Goal: Transaction & Acquisition: Purchase product/service

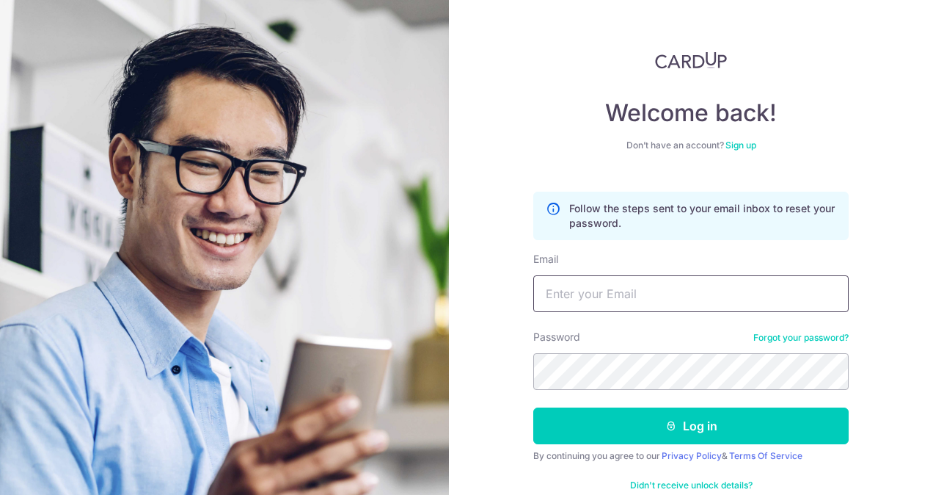
click at [566, 301] on input "Email" at bounding box center [691, 293] width 316 height 37
type input "honghwee.lim@nodeviation.com"
drag, startPoint x: 740, startPoint y: 285, endPoint x: 331, endPoint y: 328, distance: 410.9
click at [331, 328] on section "Welcome back! Don’t have an account? Sign up Follow the steps sent to your emai…" at bounding box center [466, 247] width 933 height 495
click at [652, 289] on input "Email" at bounding box center [691, 293] width 316 height 37
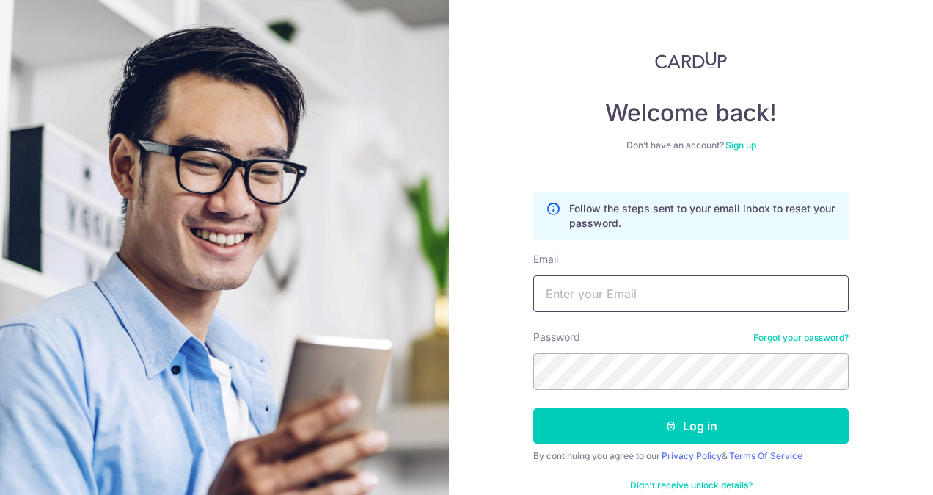
type input "limhonghwee89@gmail.com"
click at [533, 407] on button "Log in" at bounding box center [691, 425] width 316 height 37
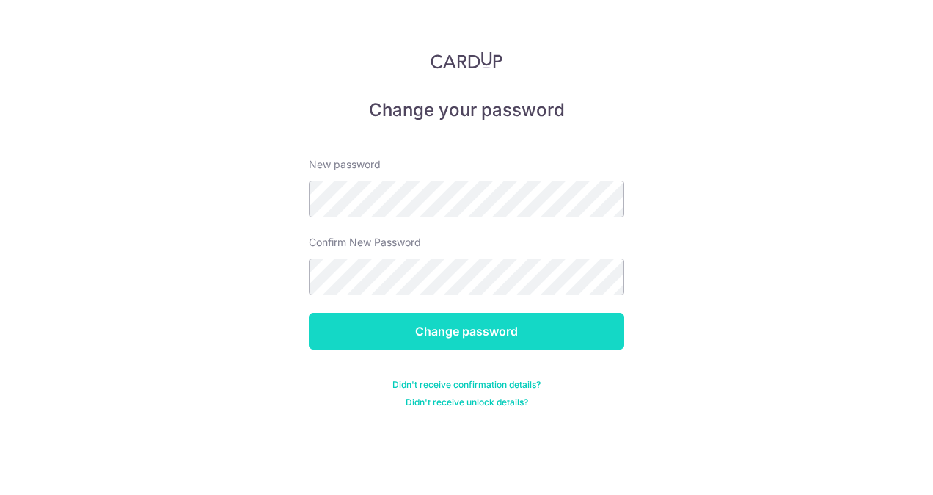
click at [587, 327] on input "Change password" at bounding box center [467, 331] width 316 height 37
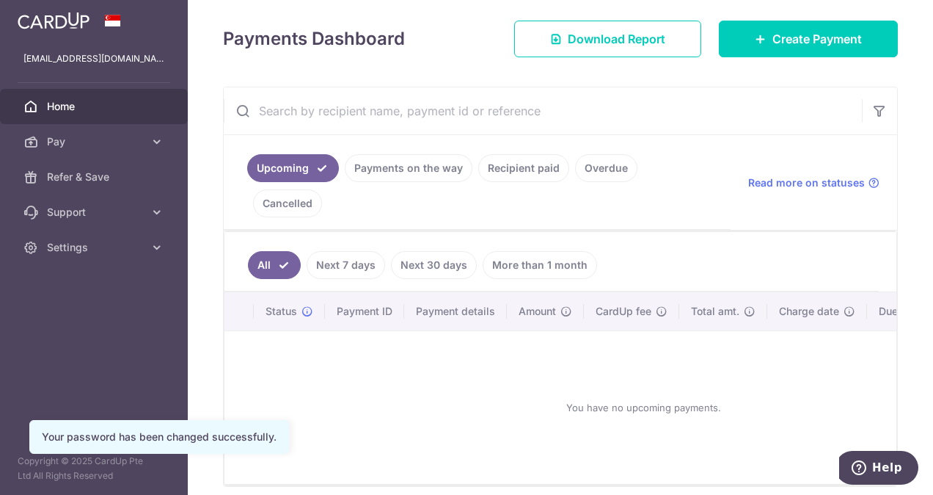
scroll to position [220, 0]
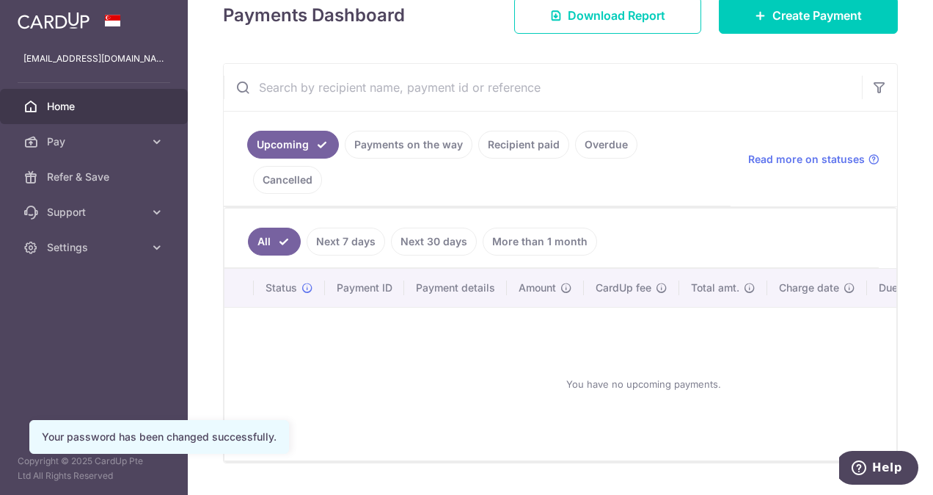
click at [349, 227] on link "Next 7 days" at bounding box center [346, 241] width 79 height 28
click at [261, 227] on link "All" at bounding box center [264, 241] width 32 height 28
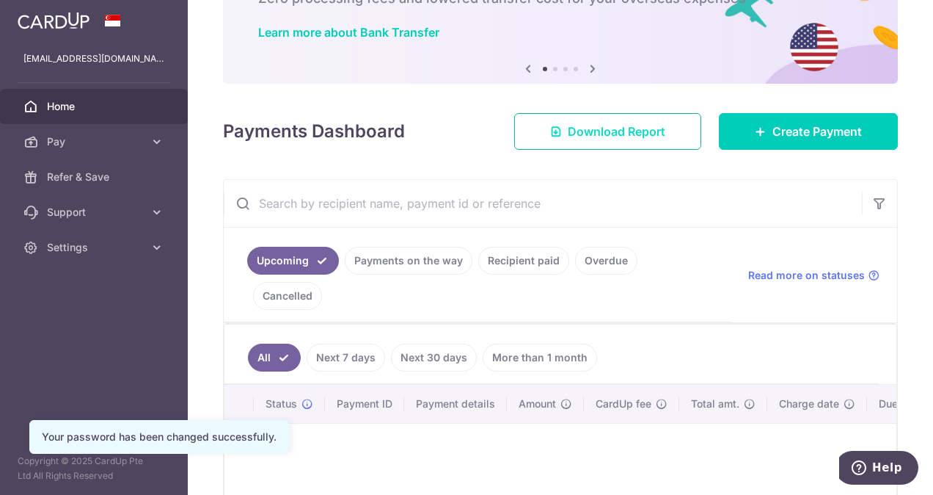
scroll to position [0, 0]
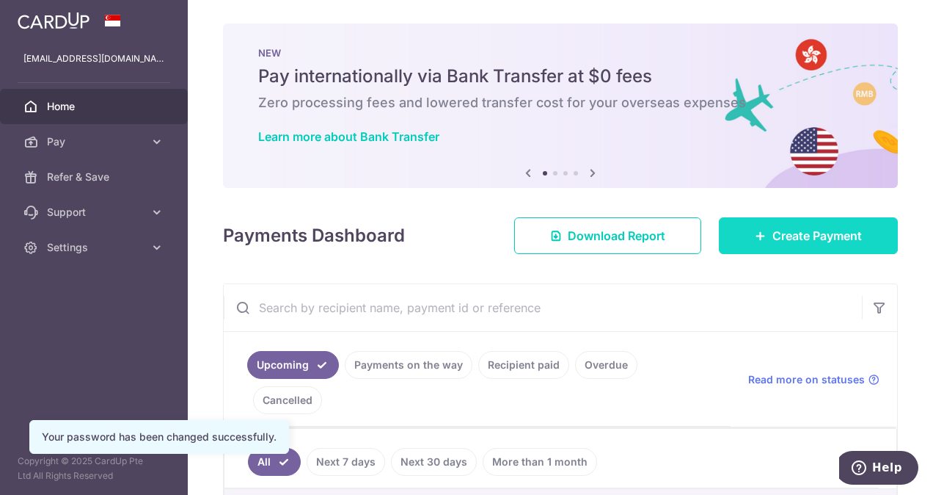
click at [754, 245] on link "Create Payment" at bounding box center [808, 235] width 179 height 37
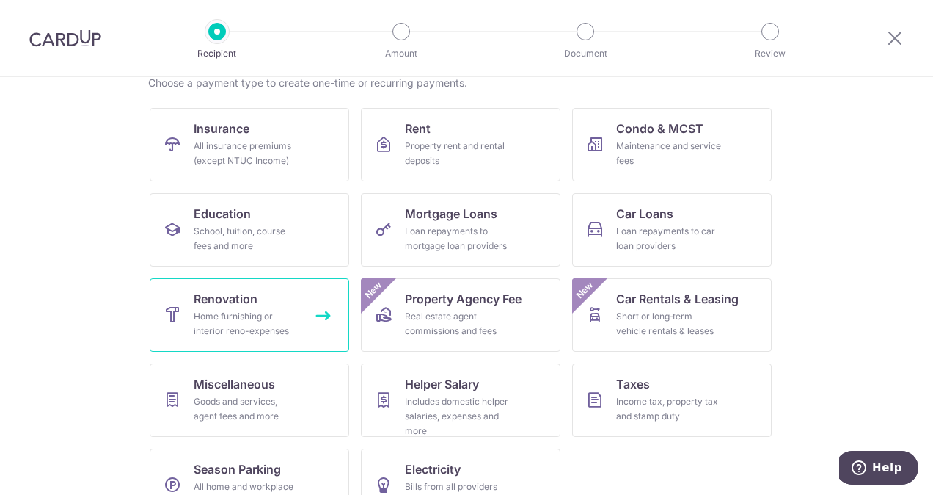
scroll to position [147, 0]
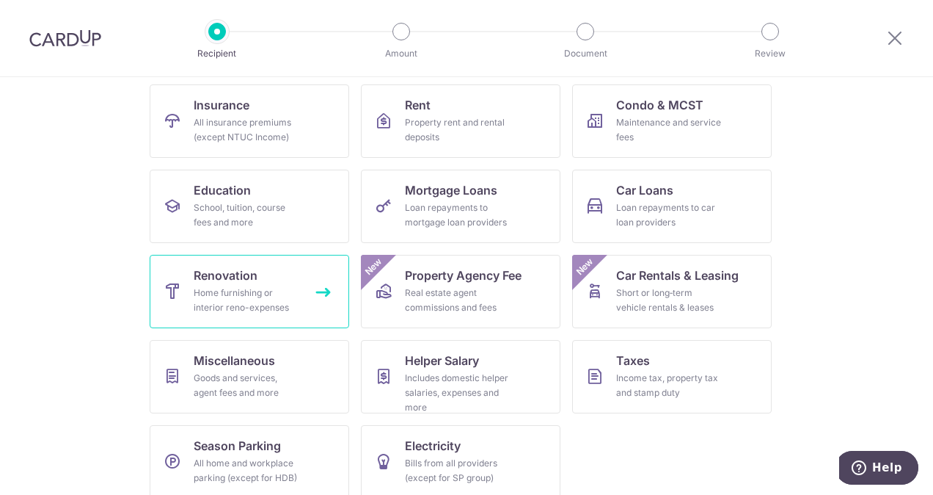
click at [214, 273] on span "Renovation" at bounding box center [226, 275] width 64 height 18
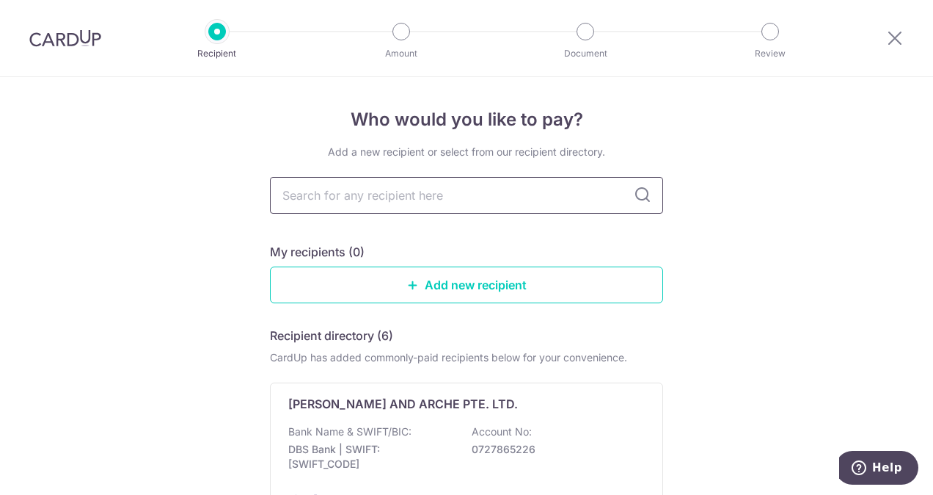
click at [448, 200] on input "text" at bounding box center [466, 195] width 393 height 37
type input "h"
type input "[PERSON_NAME]"
type input "chengyi"
type input "[PERSON_NAME]"
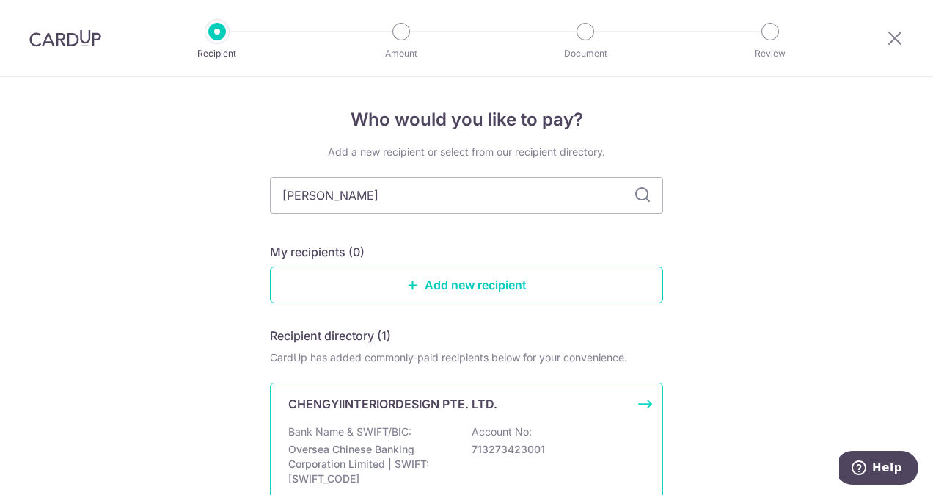
click at [348, 412] on div "CHENGYIINTERIORDESIGN PTE. LTD. Bank Name & SWIFT/BIC: Oversea Chinese Banking …" at bounding box center [466, 453] width 393 height 143
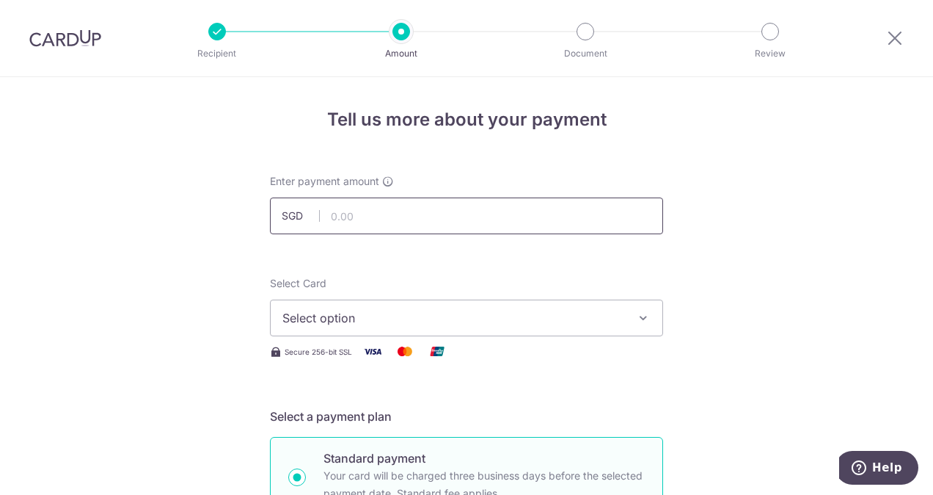
click at [369, 200] on input "text" at bounding box center [466, 215] width 393 height 37
type input "20,895.42"
click at [402, 319] on span "Select option" at bounding box center [454, 318] width 342 height 18
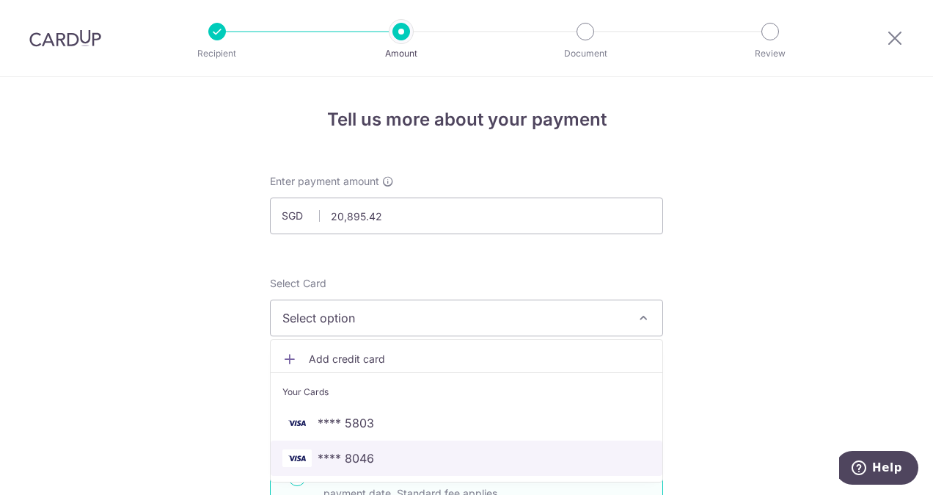
click at [383, 459] on span "**** 8046" at bounding box center [467, 458] width 368 height 18
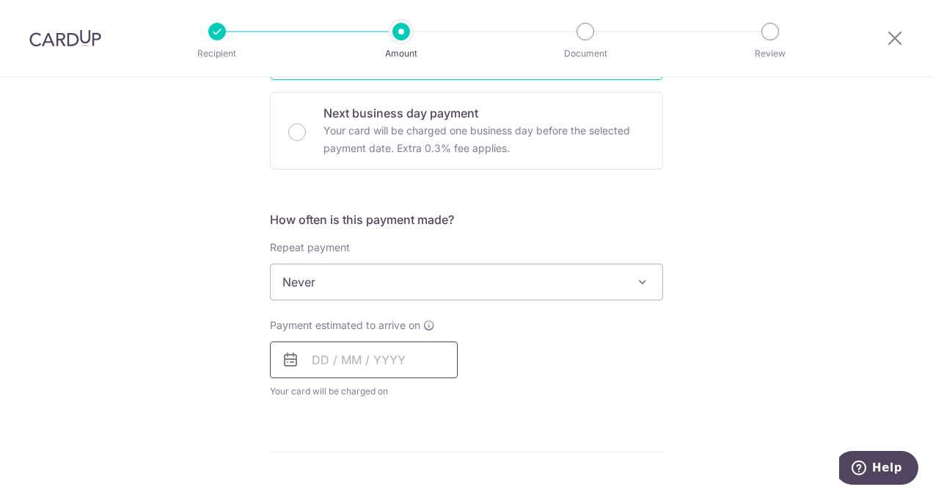
scroll to position [440, 0]
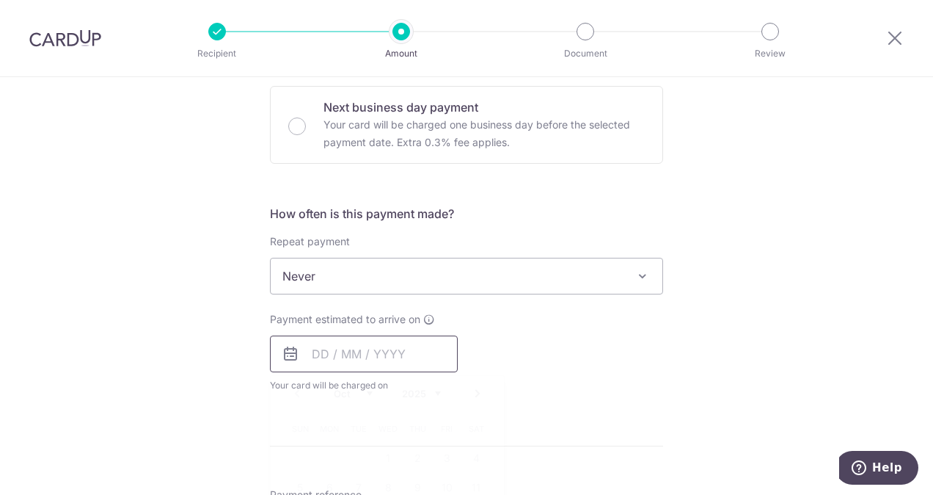
click at [312, 349] on input "text" at bounding box center [364, 353] width 188 height 37
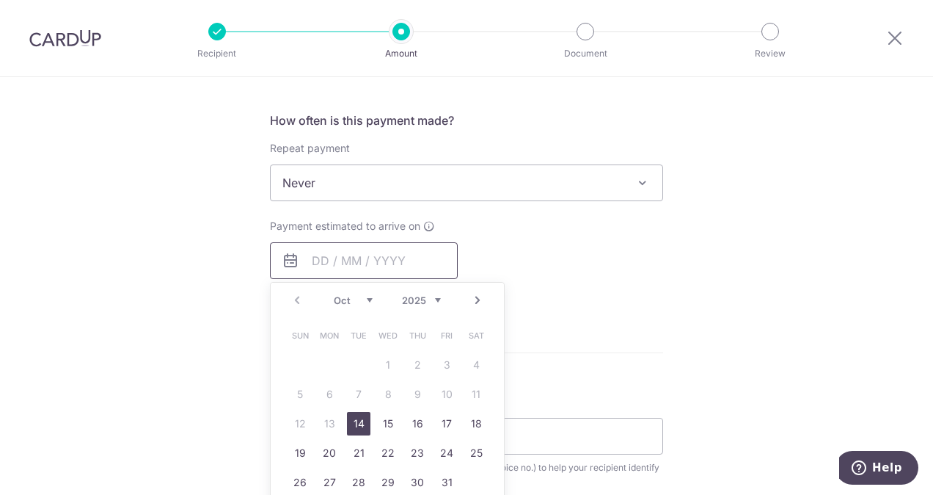
scroll to position [587, 0]
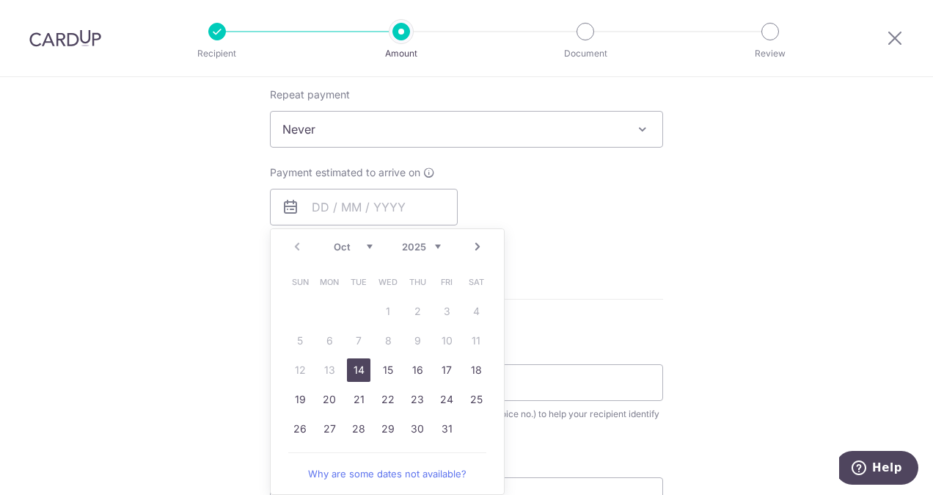
click at [351, 370] on link "14" at bounding box center [358, 369] width 23 height 23
type input "14/10/2025"
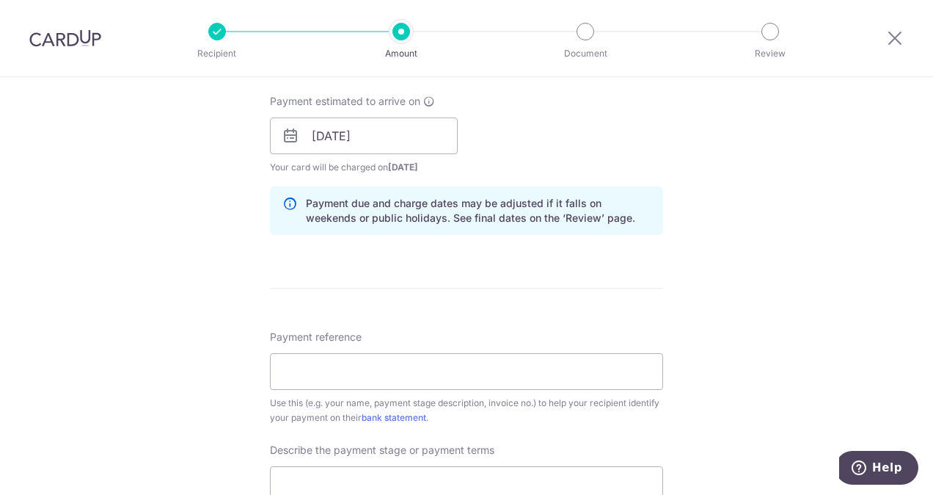
scroll to position [660, 0]
click at [812, 255] on div "Tell us more about your payment Enter payment amount SGD 20,895.42 20895.42 Sel…" at bounding box center [466, 160] width 933 height 1486
drag, startPoint x: 806, startPoint y: 261, endPoint x: 792, endPoint y: 266, distance: 15.3
click at [806, 261] on div "Tell us more about your payment Enter payment amount SGD 20,895.42 20895.42 Sel…" at bounding box center [466, 160] width 933 height 1486
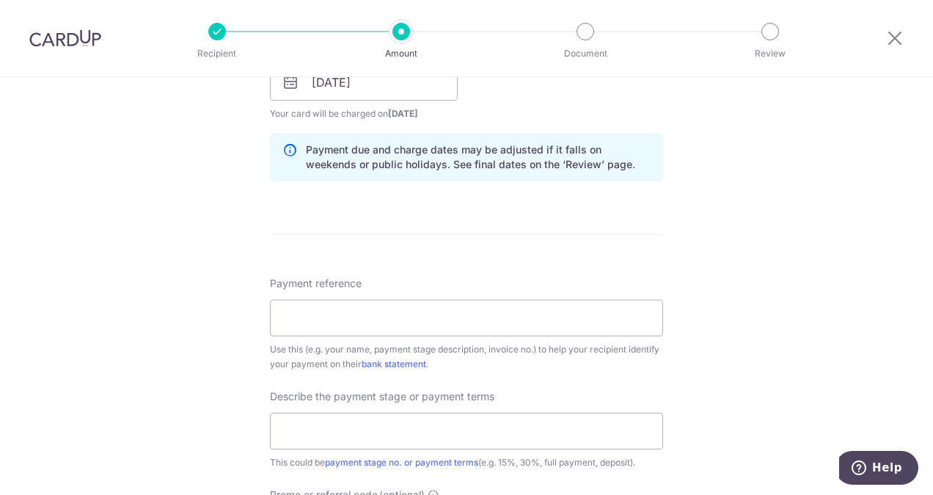
scroll to position [734, 0]
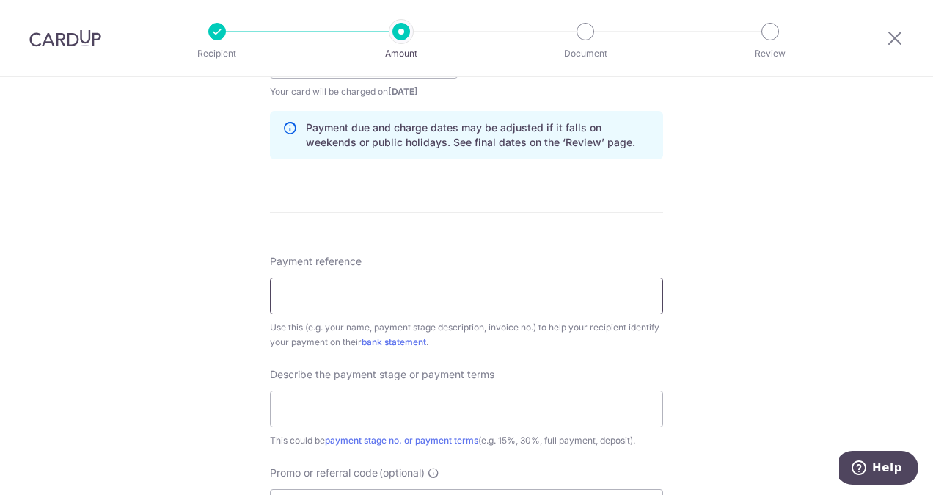
click at [318, 298] on input "Payment reference" at bounding box center [466, 295] width 393 height 37
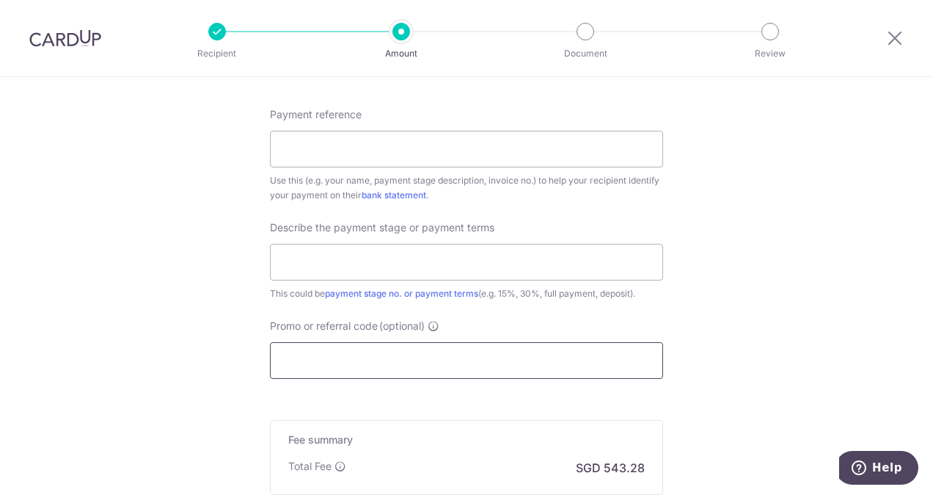
click at [456, 358] on input "Promo or referral code (optional)" at bounding box center [466, 360] width 393 height 37
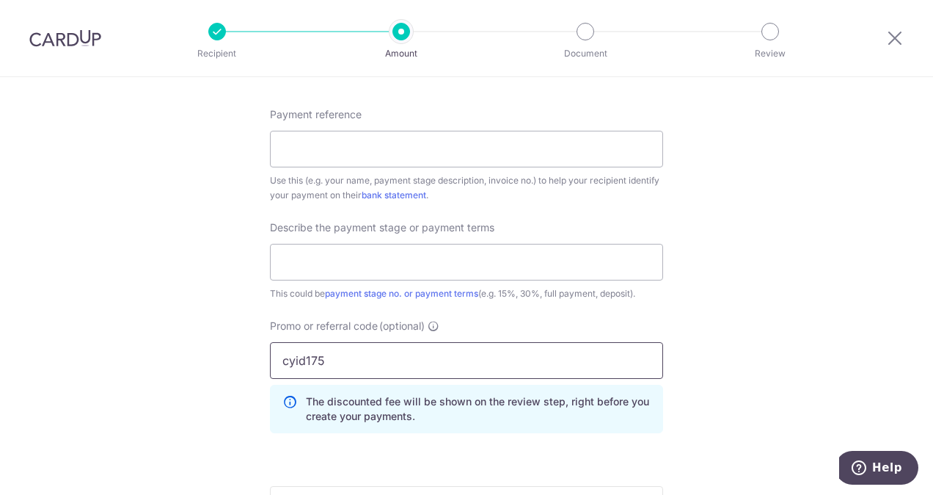
type input "cyid175"
click at [418, 249] on input "text" at bounding box center [466, 262] width 393 height 37
type input "3rd payment"
click at [467, 147] on input "Payment reference" at bounding box center [466, 149] width 393 height 37
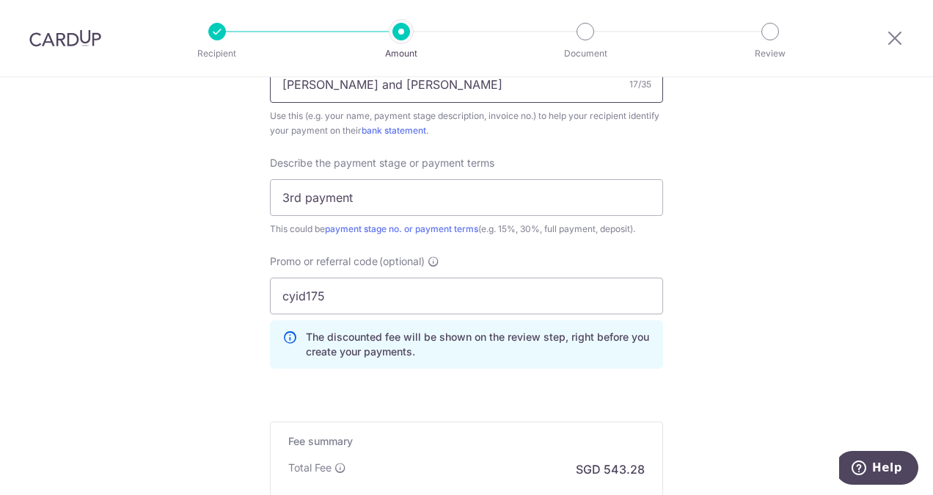
scroll to position [763, 0]
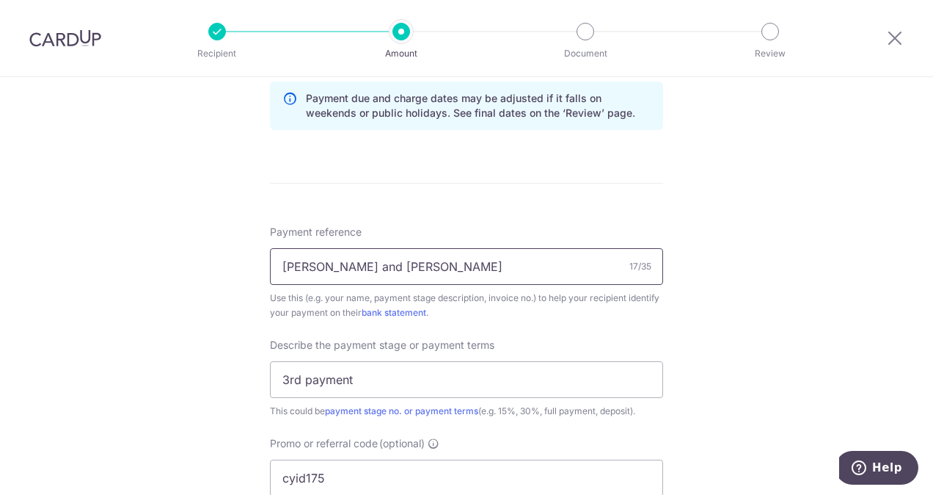
drag, startPoint x: 415, startPoint y: 263, endPoint x: -3, endPoint y: 269, distance: 418.3
click at [0, 269] on html "Recipient Amount Document Review Tell us more about your payment Enter payment …" at bounding box center [466, 247] width 933 height 495
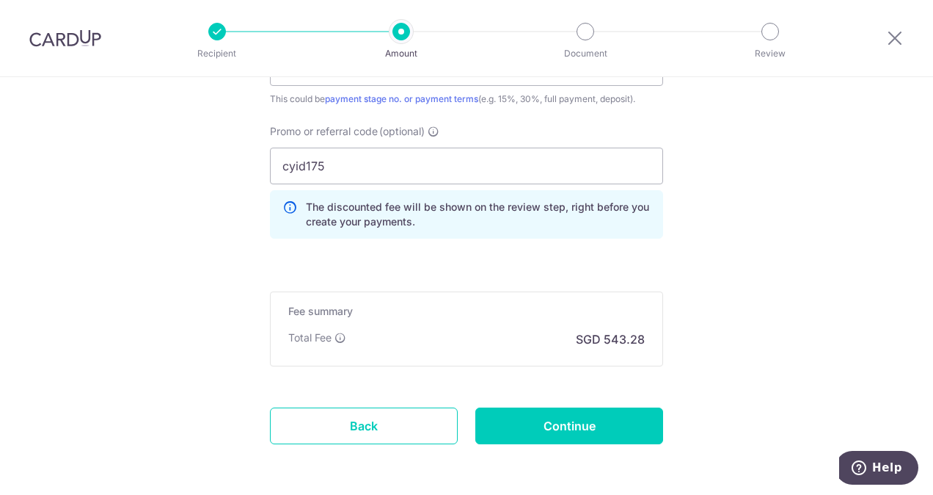
scroll to position [1130, 0]
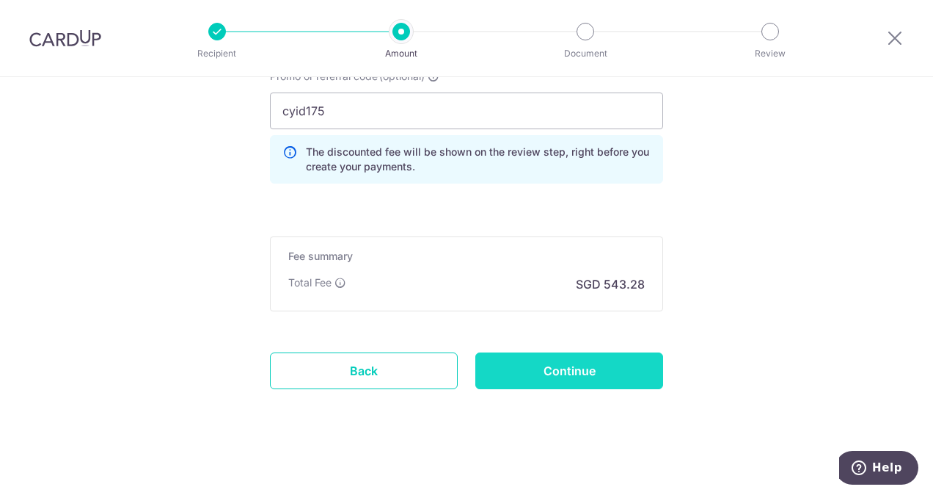
type input "Payment"
click at [591, 375] on input "Continue" at bounding box center [570, 370] width 188 height 37
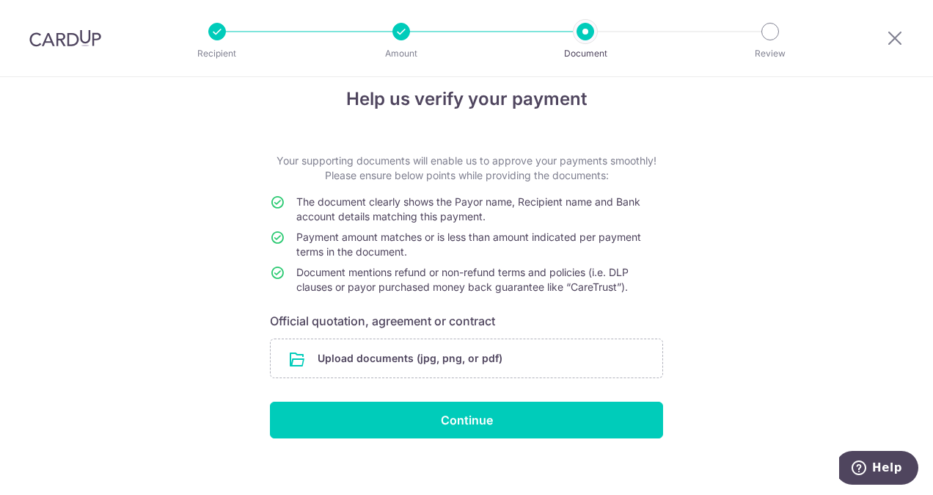
scroll to position [32, 0]
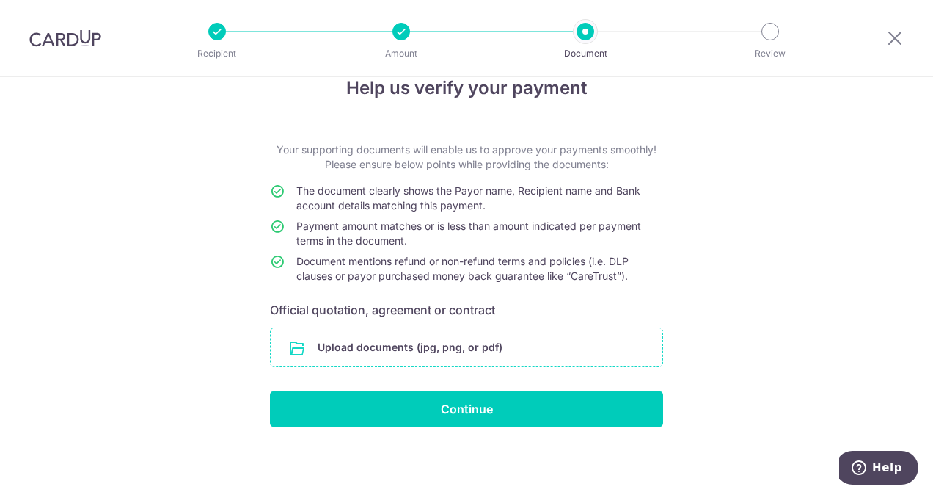
click at [471, 340] on input "file" at bounding box center [467, 347] width 392 height 38
click at [409, 346] on input "file" at bounding box center [467, 347] width 392 height 38
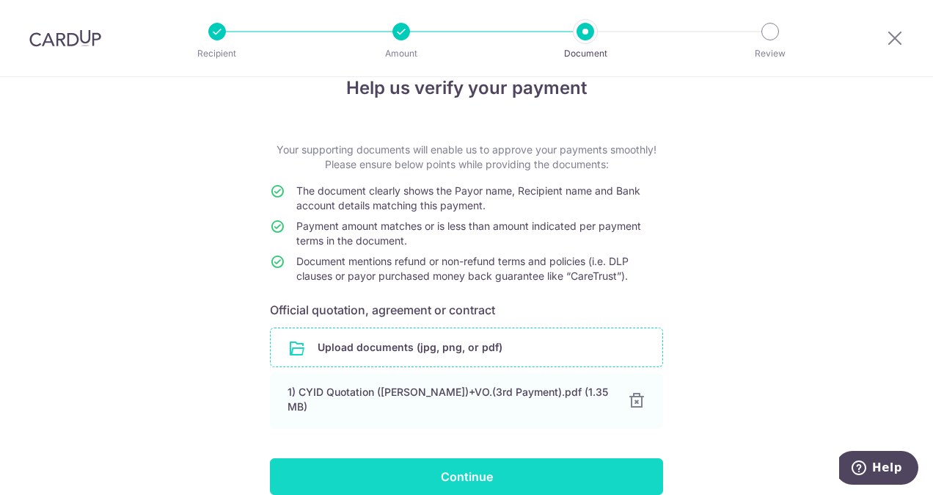
click at [422, 464] on input "Continue" at bounding box center [466, 476] width 393 height 37
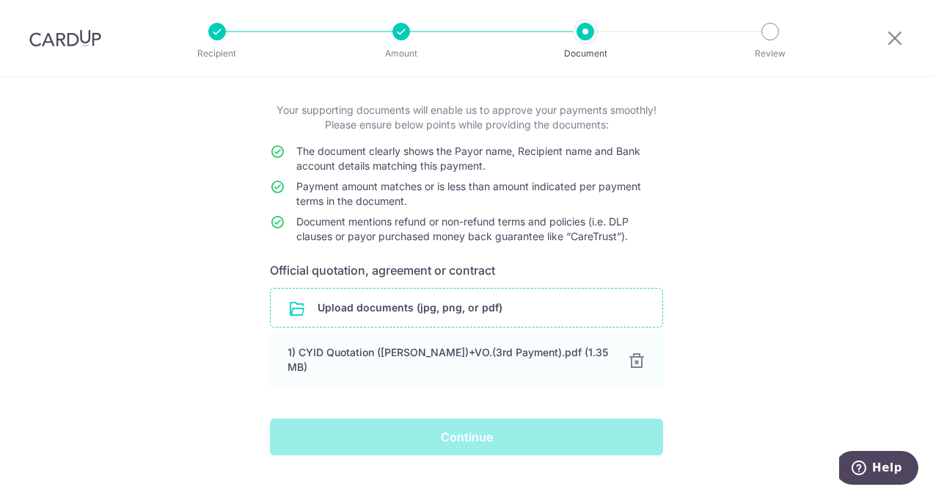
scroll to position [92, 0]
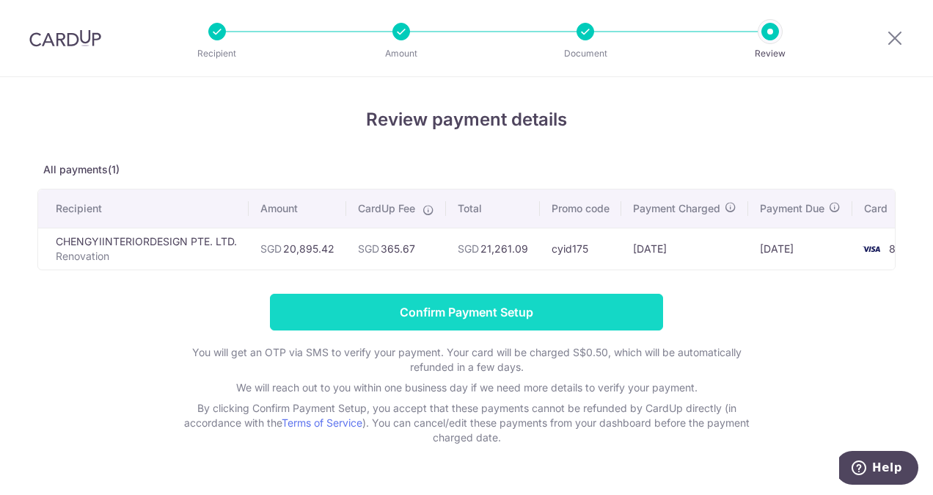
click at [512, 321] on input "Confirm Payment Setup" at bounding box center [466, 312] width 393 height 37
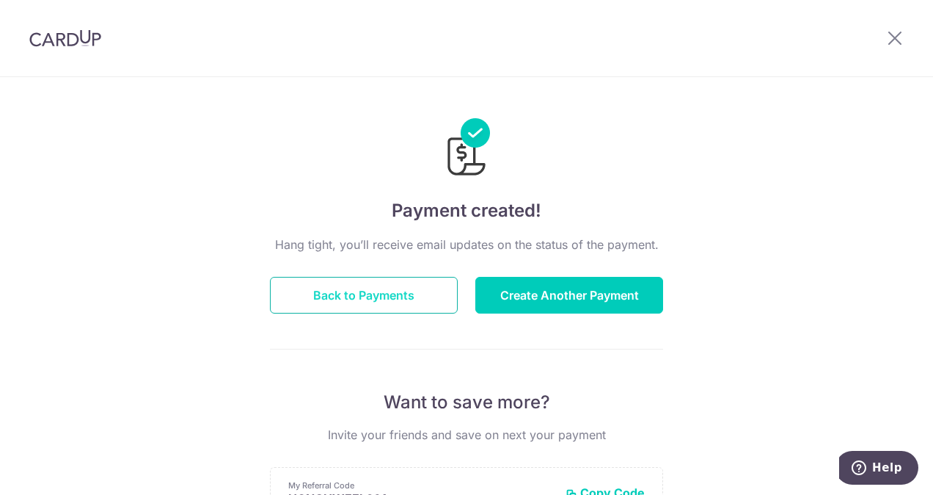
click at [409, 311] on button "Back to Payments" at bounding box center [364, 295] width 188 height 37
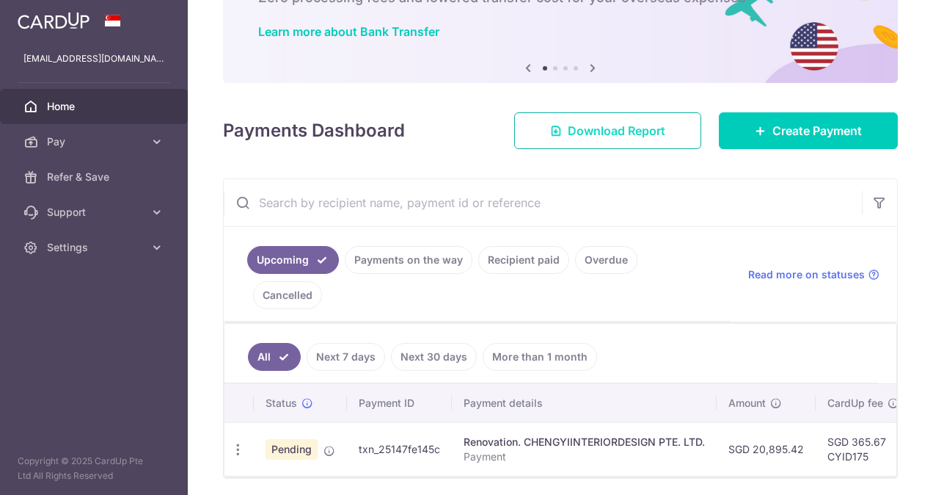
scroll to position [107, 0]
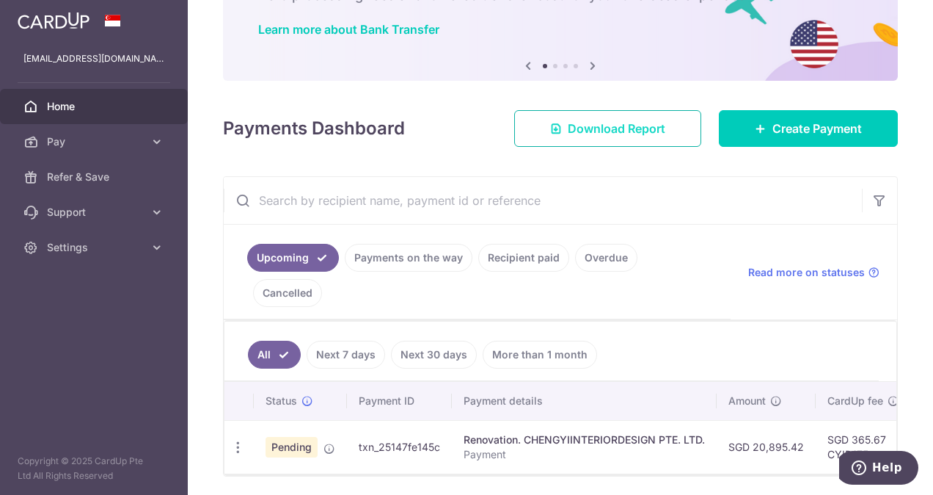
click at [597, 120] on span "Download Report" at bounding box center [617, 129] width 98 height 18
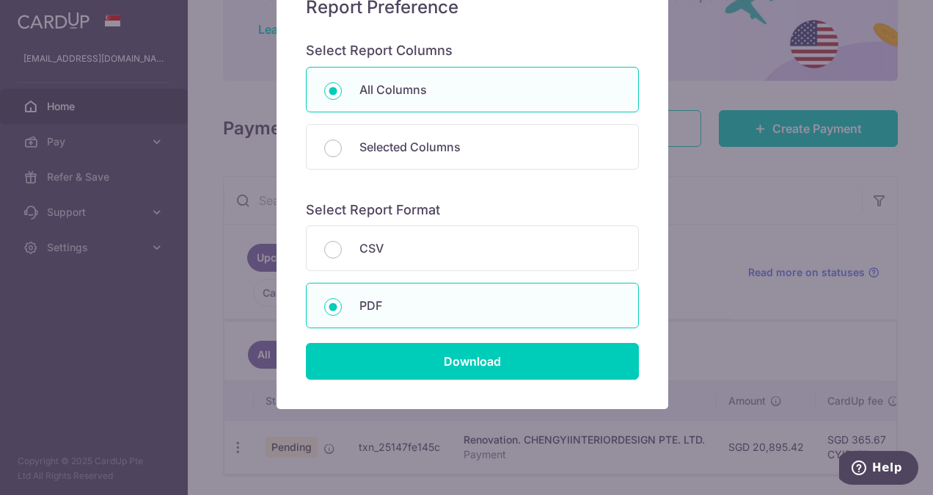
scroll to position [147, 0]
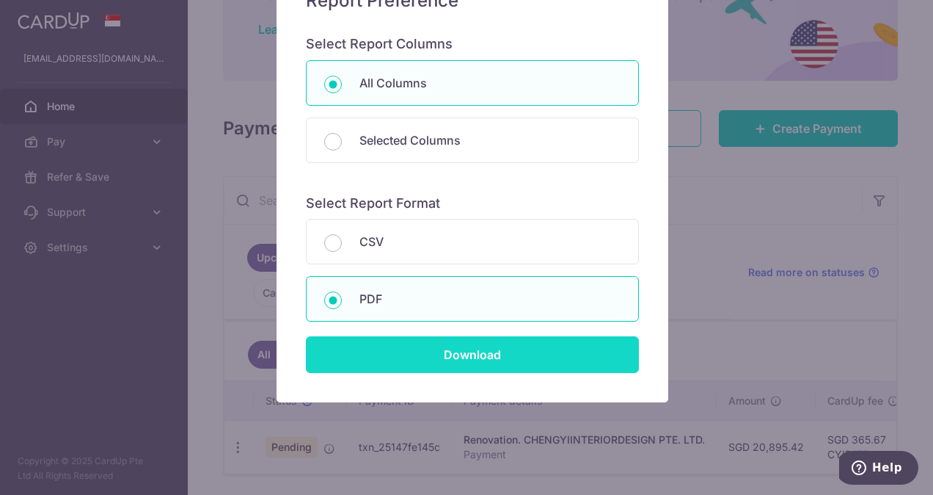
click at [366, 342] on input "Download" at bounding box center [472, 354] width 333 height 37
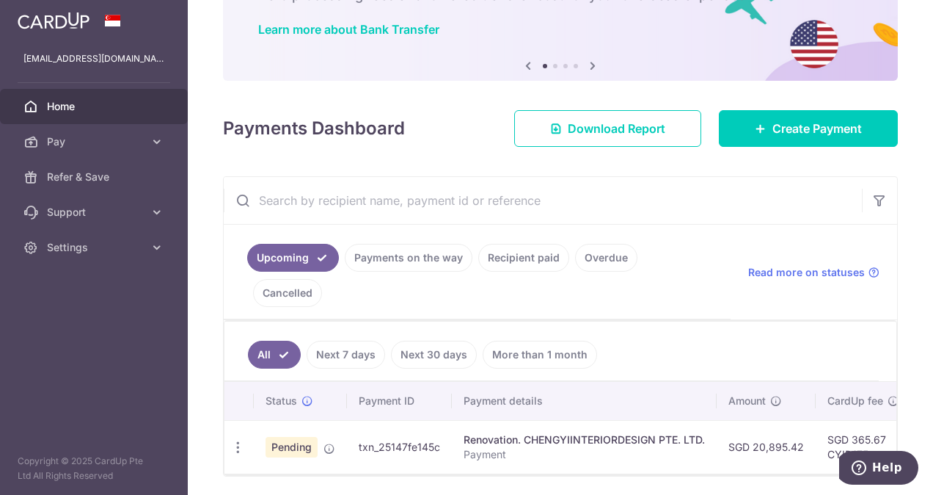
drag, startPoint x: 294, startPoint y: 431, endPoint x: 431, endPoint y: 426, distance: 136.6
click at [431, 426] on tr "Update payment Cancel payment Pending txn_25147fe145c Renovation. CHENGYIINTERI…" at bounding box center [763, 447] width 1077 height 54
click at [235, 440] on icon "button" at bounding box center [236, 447] width 15 height 15
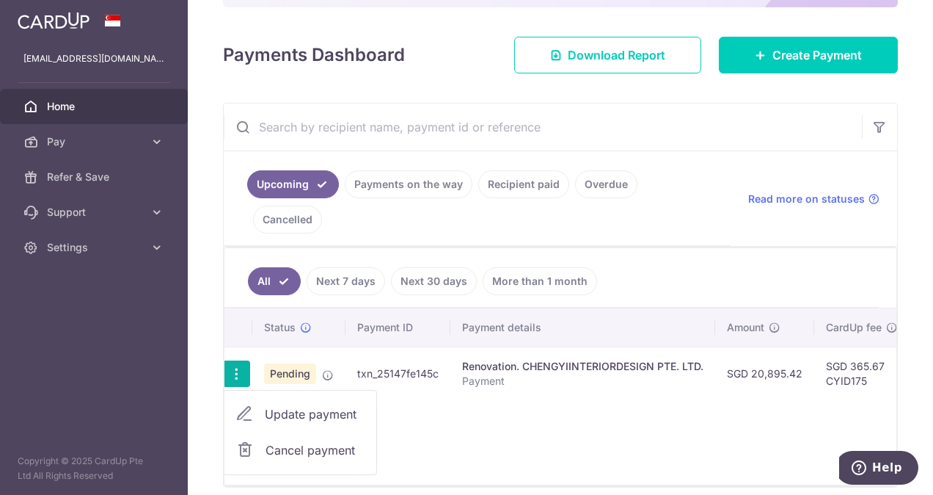
click at [266, 405] on span "Update payment" at bounding box center [315, 414] width 100 height 18
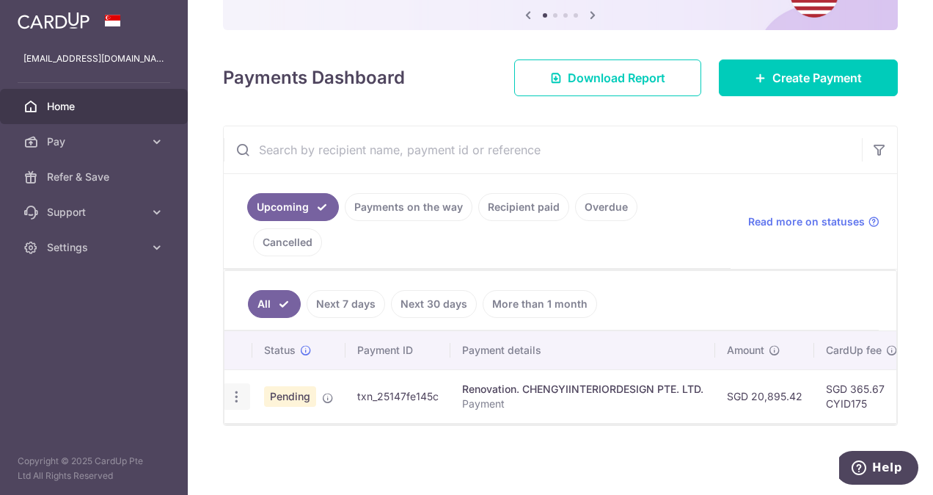
scroll to position [125, 0]
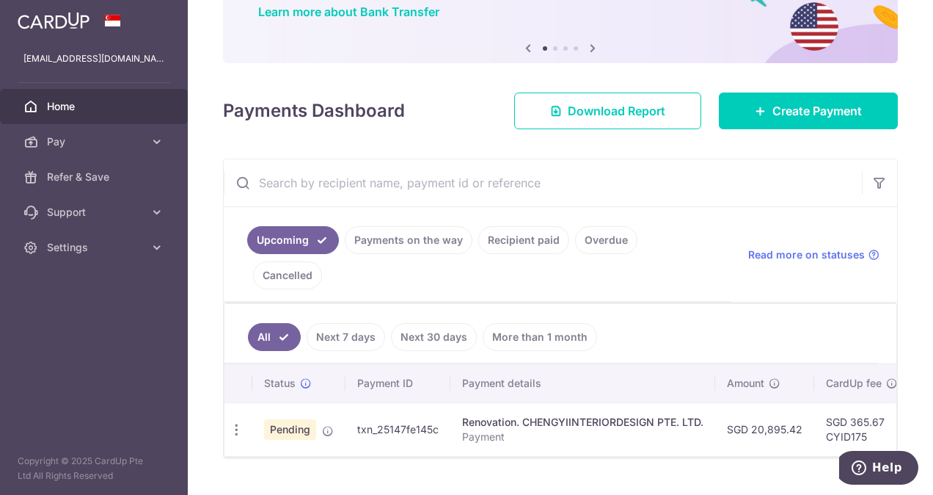
radio input "true"
type input "20,895.42"
type input "[DATE]"
type input "Payment"
type input "3rd payment"
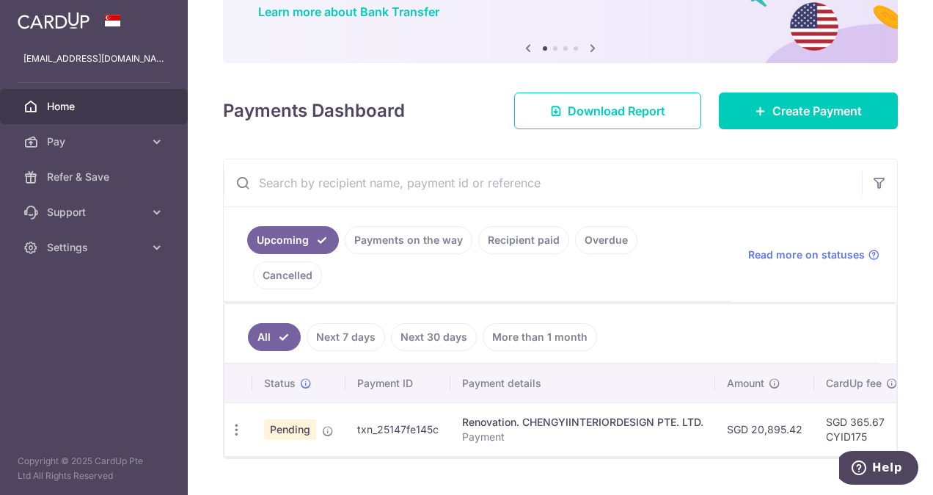
type input "CYID175"
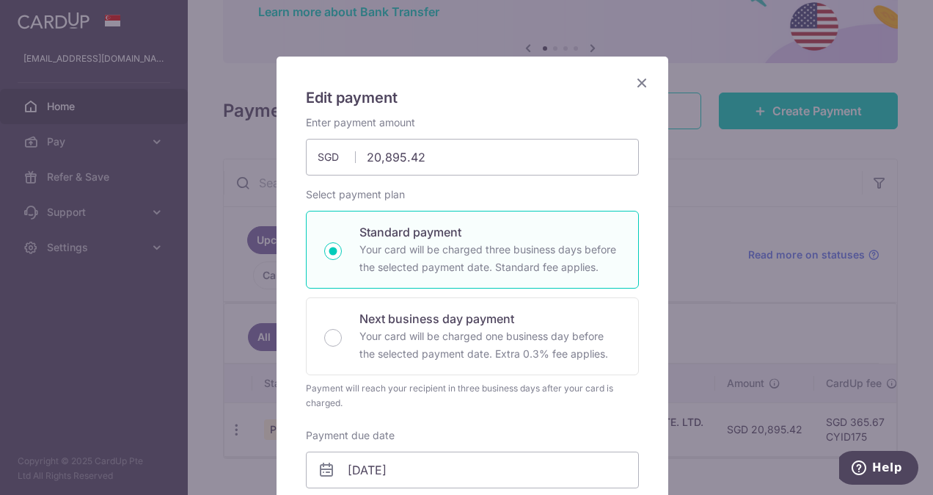
scroll to position [73, 0]
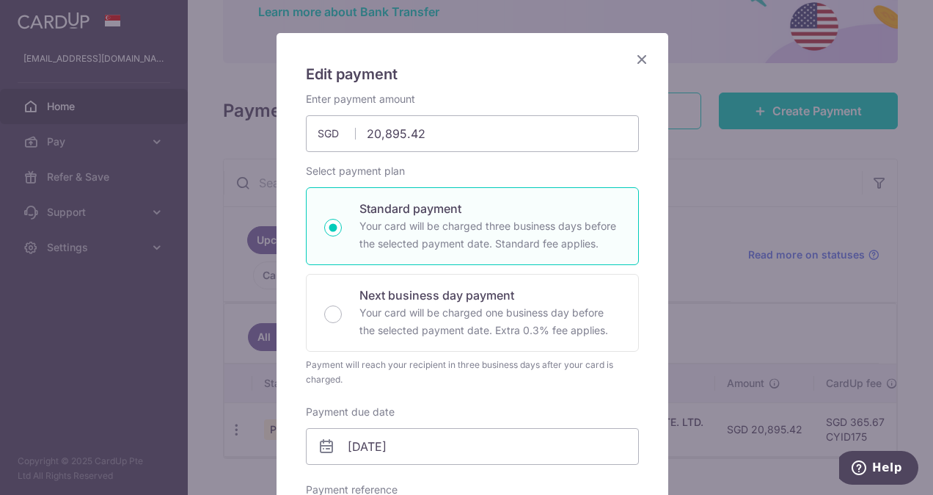
click at [396, 111] on div "Enter payment amount 20,895.42 20895.42 SGD To change the payment amount, pleas…" at bounding box center [472, 122] width 333 height 60
click at [401, 129] on input "20,895.42" at bounding box center [472, 133] width 333 height 37
type input "20,895.42"
click at [635, 56] on icon "Close" at bounding box center [642, 59] width 18 height 18
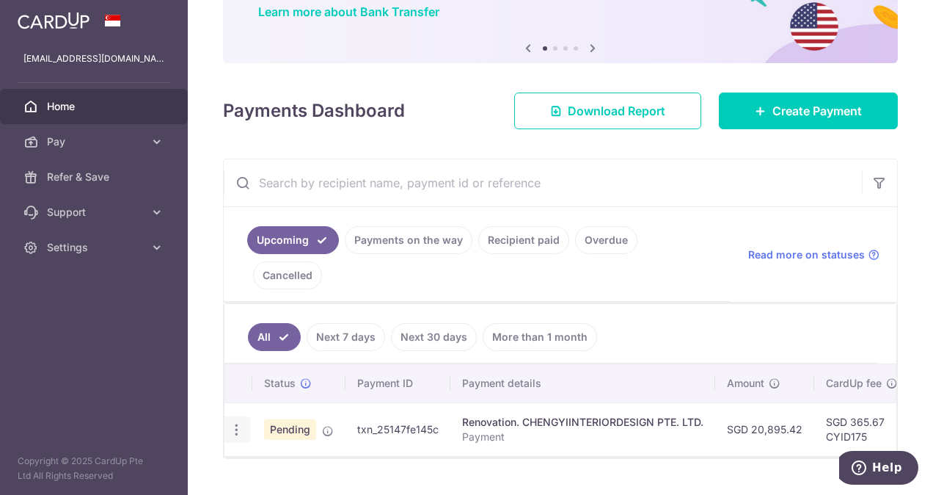
click at [241, 422] on icon "button" at bounding box center [236, 429] width 15 height 15
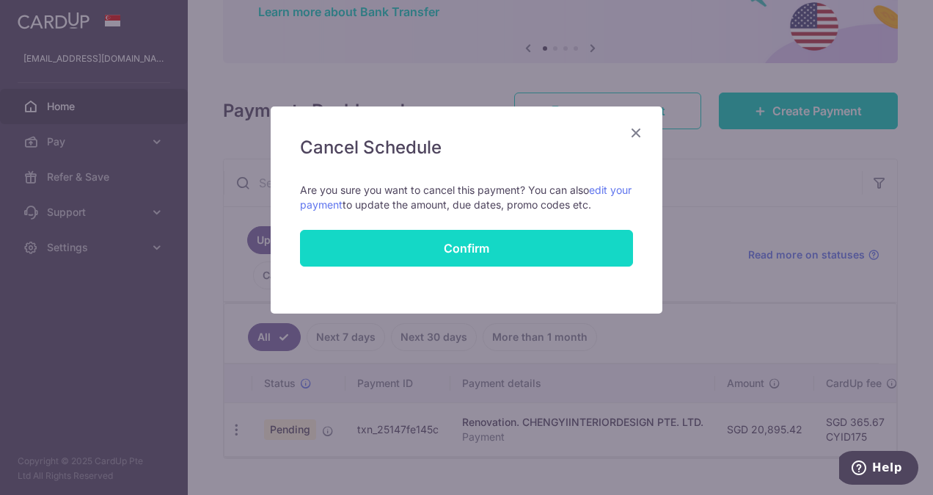
click at [459, 251] on button "Confirm" at bounding box center [466, 248] width 333 height 37
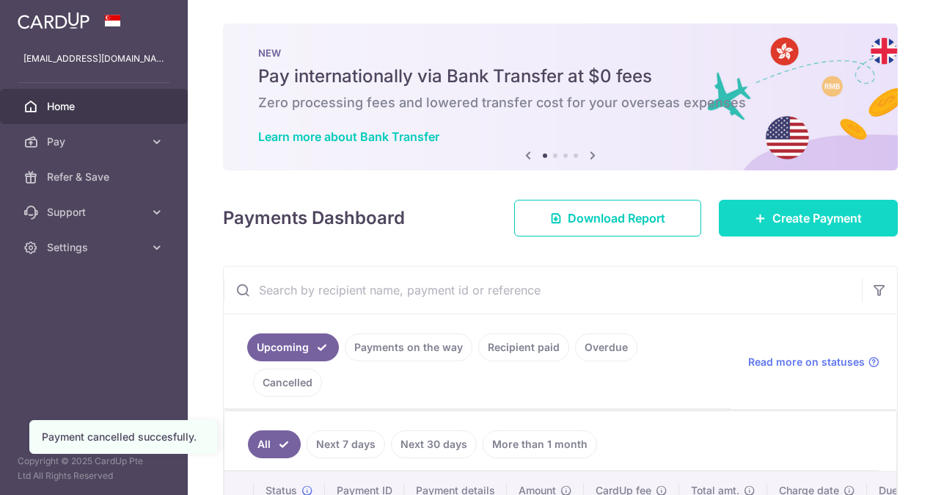
click at [759, 219] on link "Create Payment" at bounding box center [808, 218] width 179 height 37
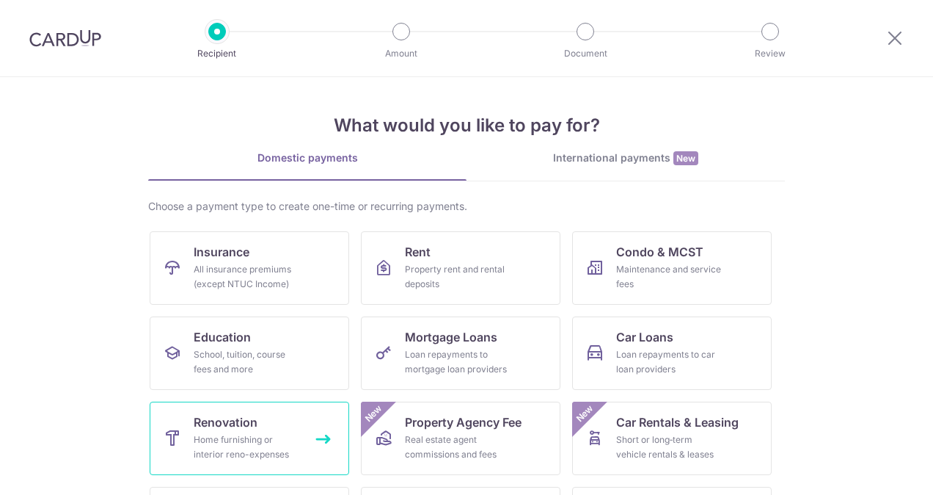
click at [212, 432] on div "Home furnishing or interior reno-expenses" at bounding box center [247, 446] width 106 height 29
click at [258, 439] on div "Home furnishing or interior reno-expenses" at bounding box center [247, 446] width 106 height 29
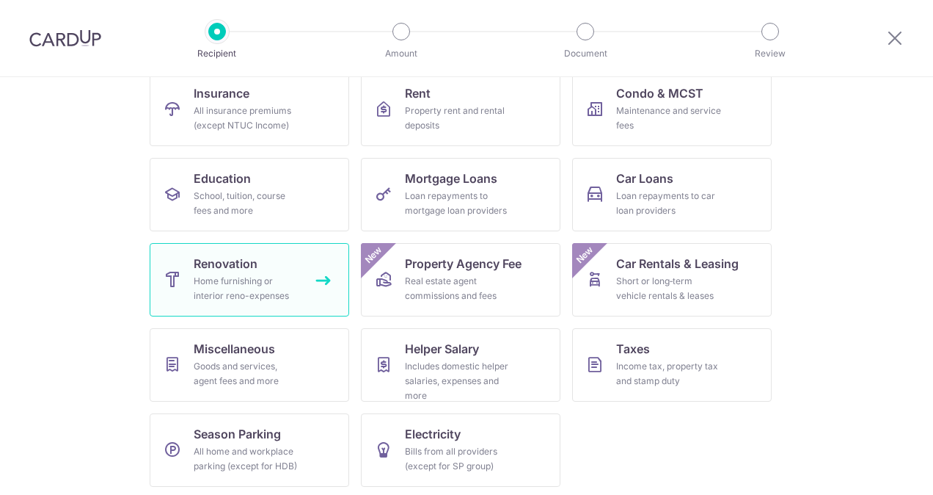
scroll to position [161, 0]
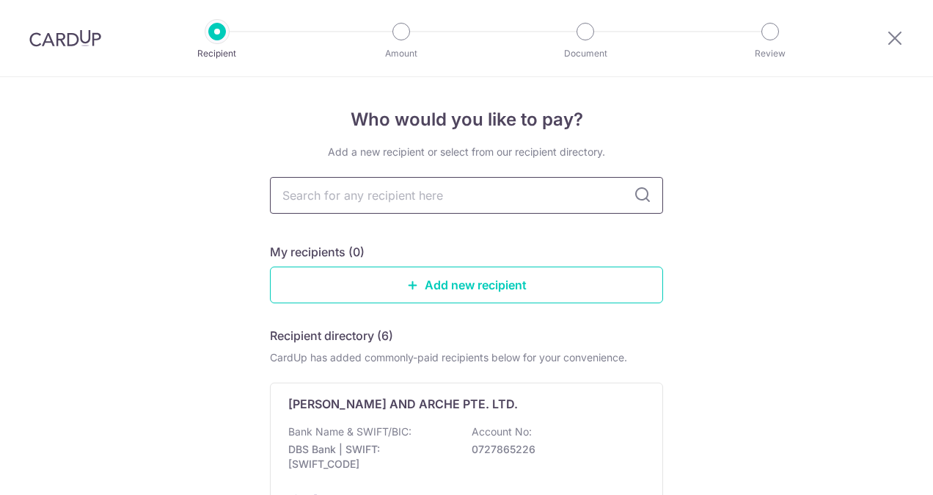
click at [489, 200] on input "text" at bounding box center [466, 195] width 393 height 37
type input "[PERSON_NAME]"
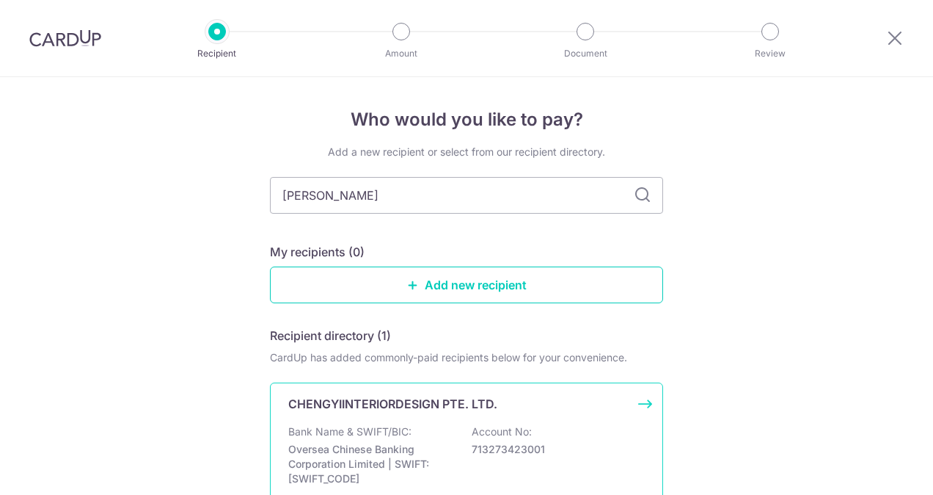
click at [320, 431] on p "Bank Name & SWIFT/BIC:" at bounding box center [349, 431] width 123 height 15
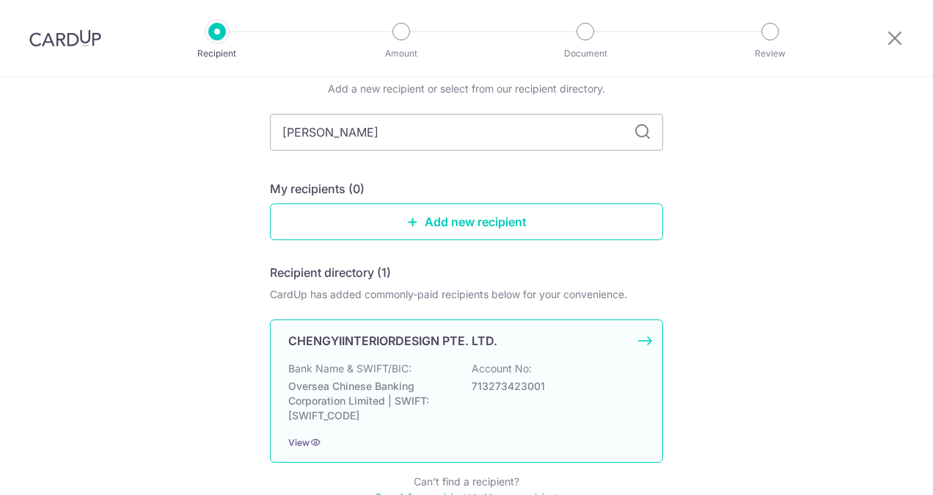
scroll to position [157, 0]
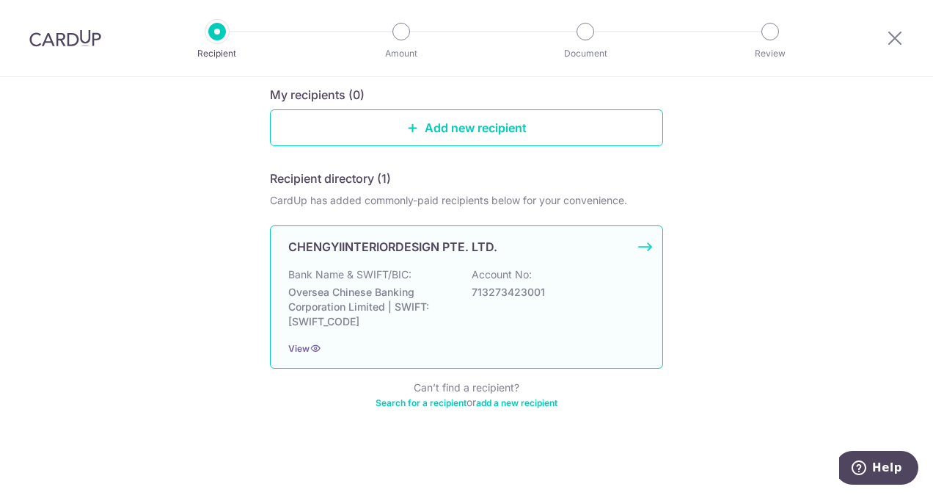
click at [424, 247] on p "CHENGYIINTERIORDESIGN PTE. LTD." at bounding box center [392, 247] width 209 height 18
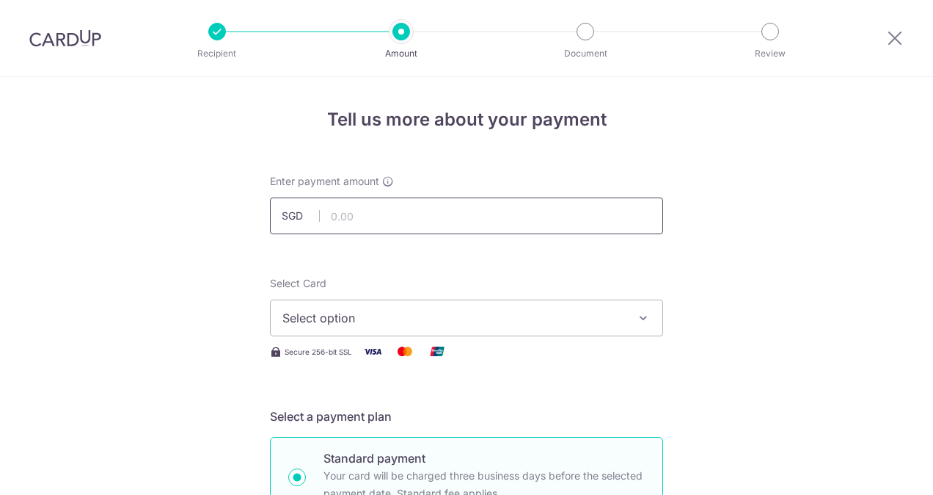
click at [340, 216] on input "text" at bounding box center [466, 215] width 393 height 37
drag, startPoint x: 819, startPoint y: 297, endPoint x: 815, endPoint y: 239, distance: 58.1
click at [525, 220] on input "text" at bounding box center [466, 215] width 393 height 37
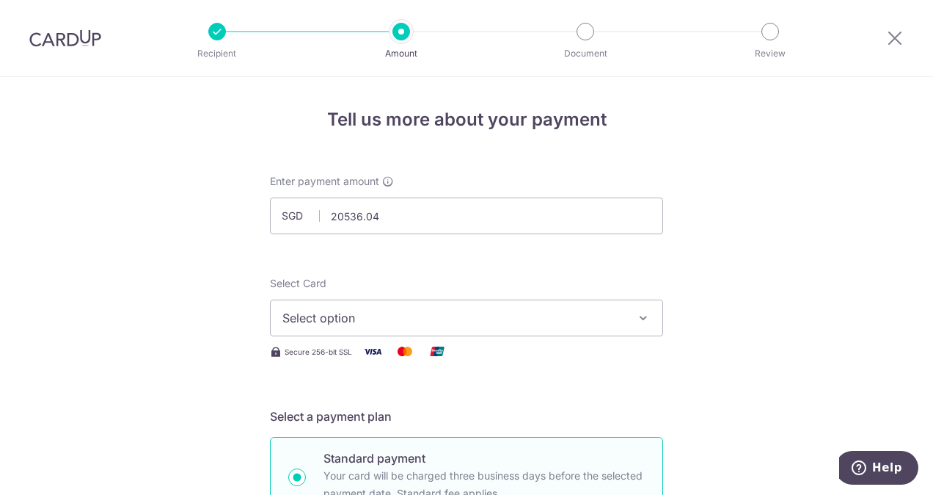
type input "20,536.04"
click at [329, 321] on span "Select option" at bounding box center [454, 318] width 342 height 18
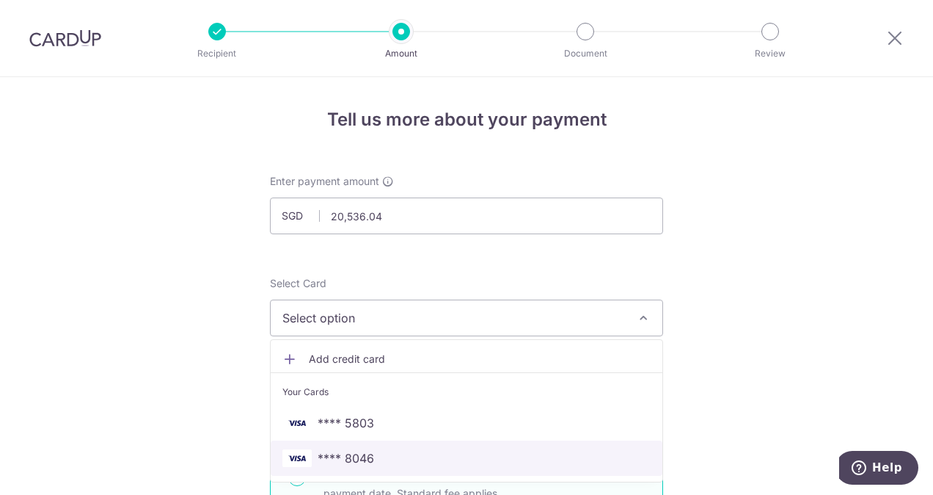
drag, startPoint x: 341, startPoint y: 459, endPoint x: 273, endPoint y: 251, distance: 219.3
click at [341, 459] on span "**** 8046" at bounding box center [346, 458] width 57 height 18
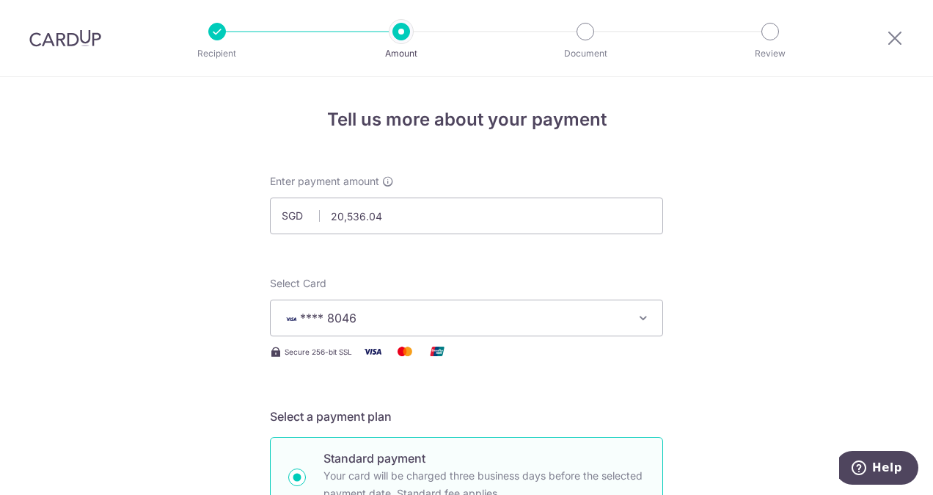
click at [273, 299] on button "**** 8046" at bounding box center [466, 317] width 393 height 37
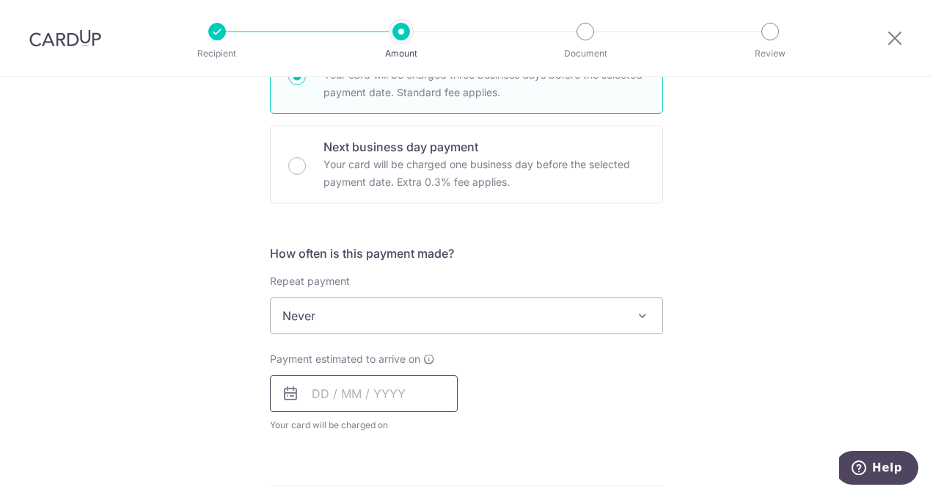
scroll to position [514, 0]
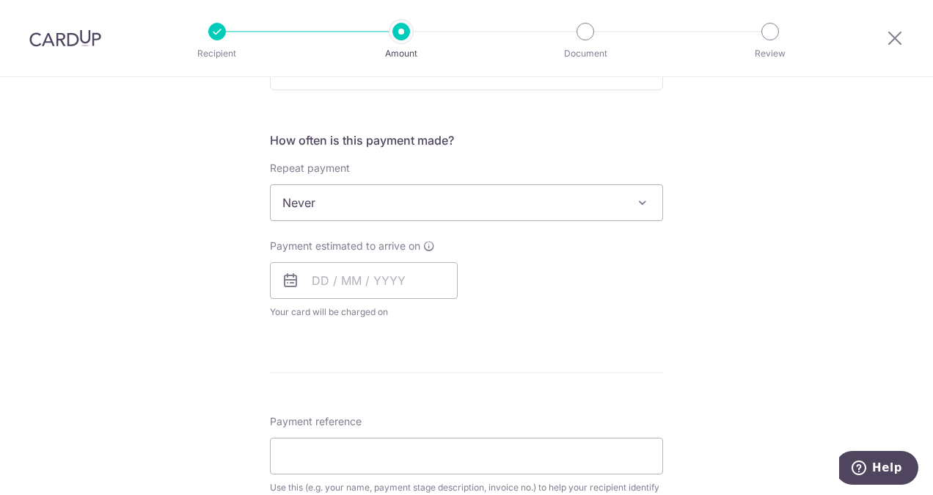
click at [304, 197] on span "Never" at bounding box center [467, 202] width 392 height 35
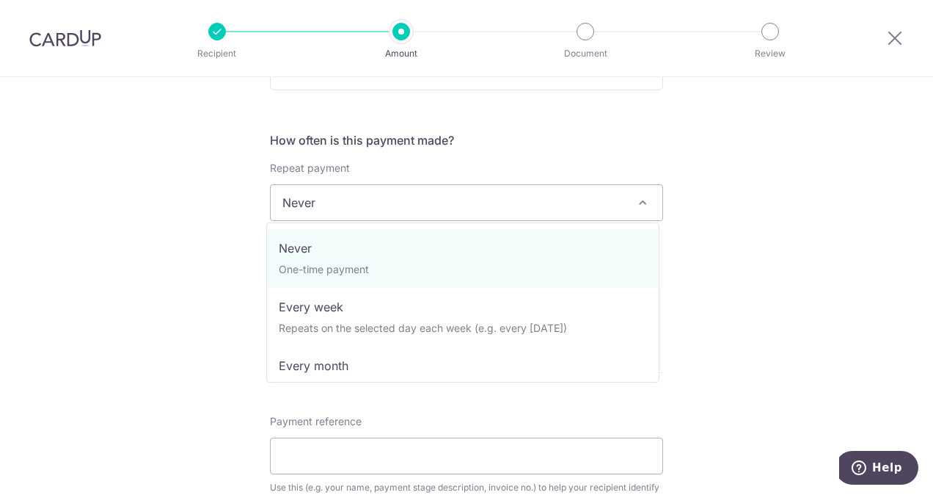
click at [220, 215] on div "Tell us more about your payment Enter payment amount SGD 20,536.04 20536.04 Sel…" at bounding box center [466, 276] width 933 height 1426
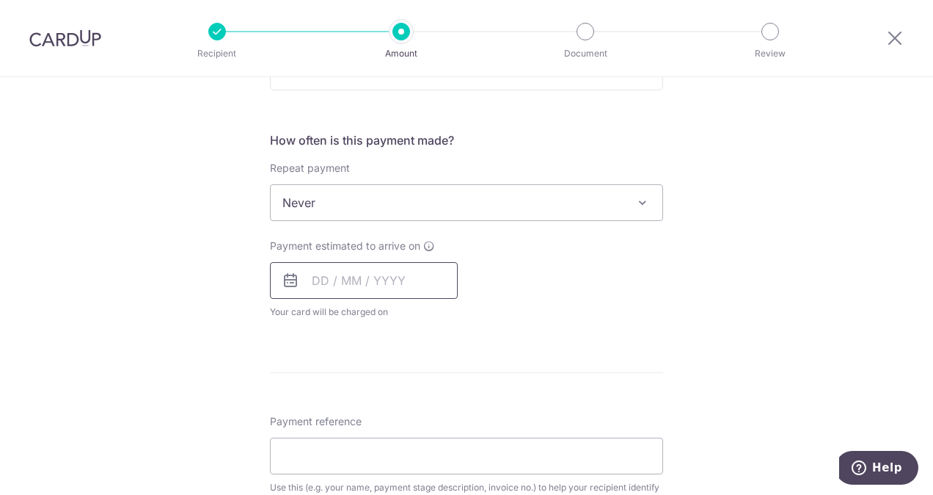
click at [343, 279] on input "text" at bounding box center [364, 280] width 188 height 37
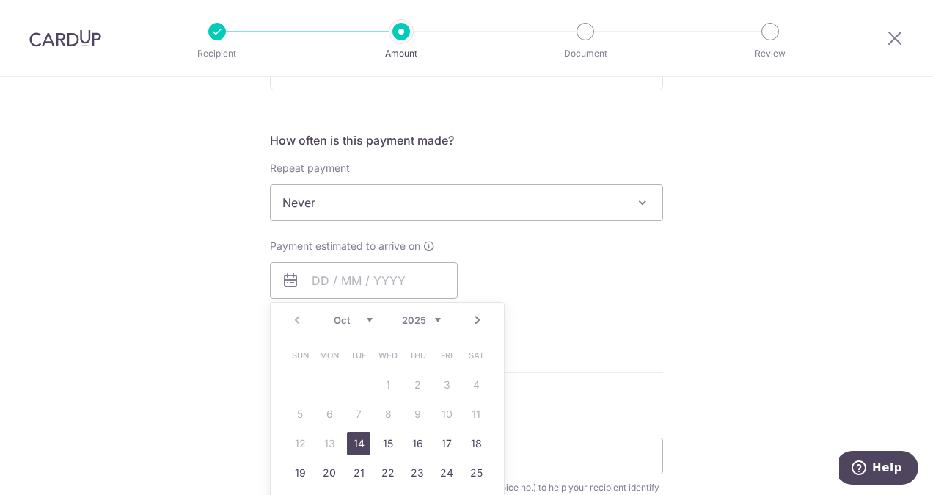
click at [353, 440] on link "14" at bounding box center [358, 442] width 23 height 23
type input "14/10/2025"
click at [250, 380] on div "Tell us more about your payment Enter payment amount SGD 20,536.04 20536.04 Sel…" at bounding box center [466, 276] width 933 height 1426
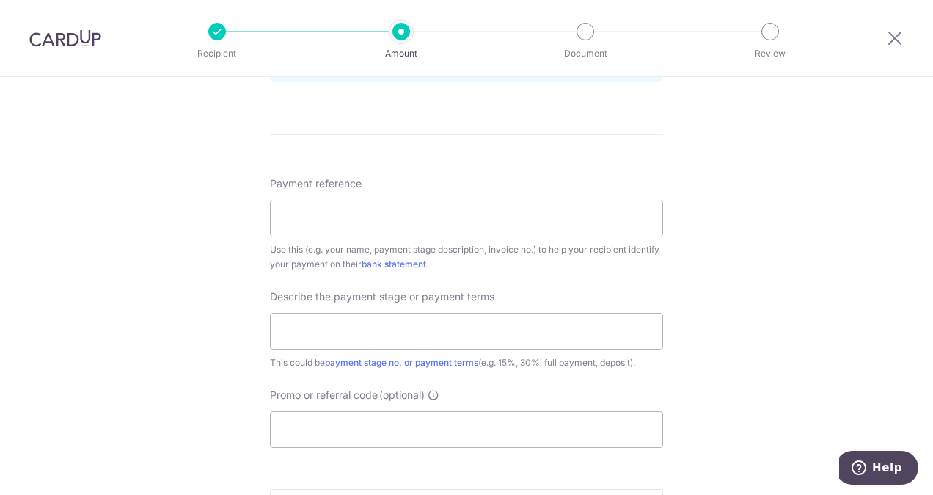
scroll to position [881, 0]
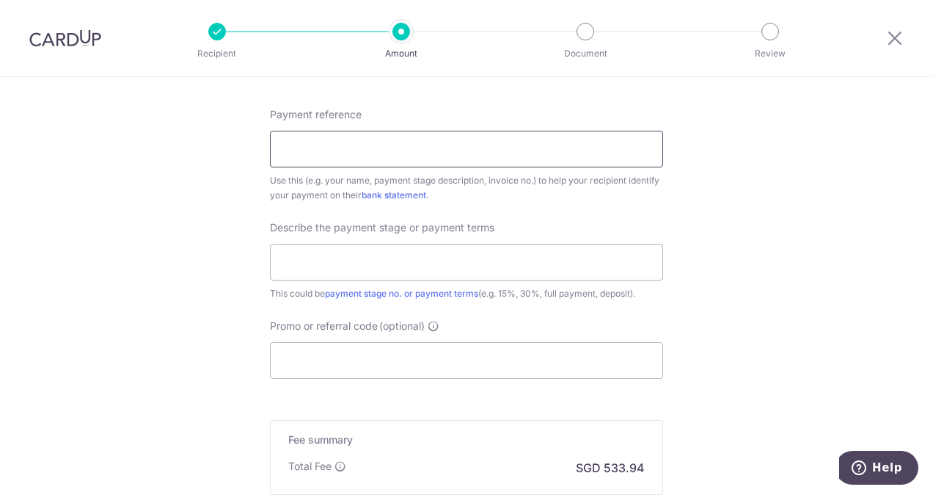
drag, startPoint x: 294, startPoint y: 134, endPoint x: 300, endPoint y: 147, distance: 15.1
click at [295, 134] on input "Payment reference" at bounding box center [466, 149] width 393 height 37
type input "Payment"
type input "3rd payment"
type input "cyid175"
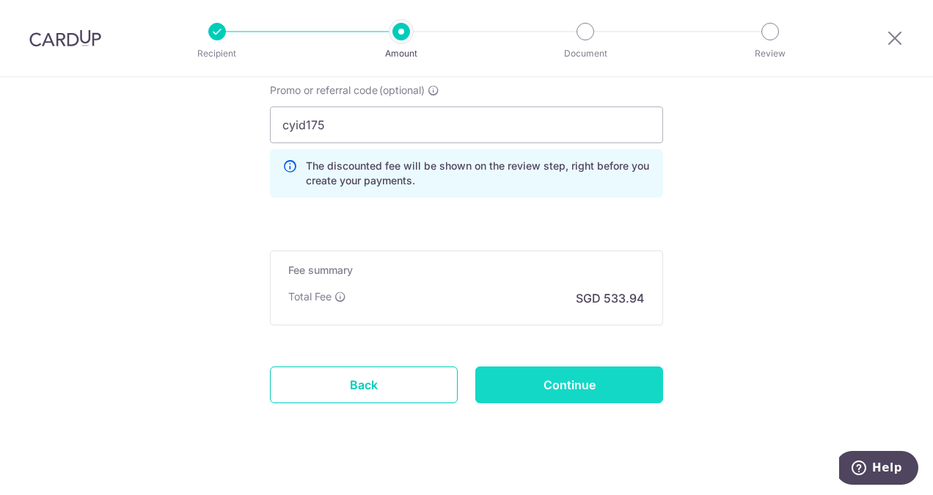
scroll to position [1130, 0]
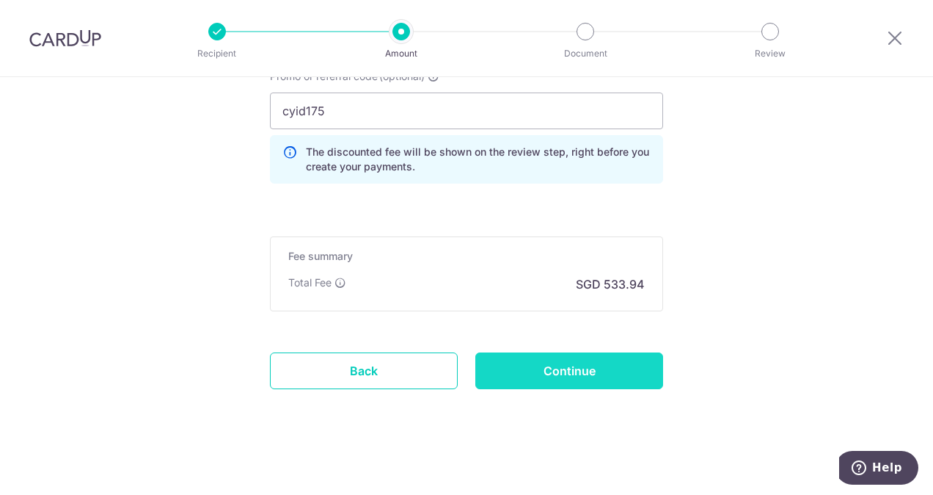
click at [515, 358] on input "Continue" at bounding box center [570, 370] width 188 height 37
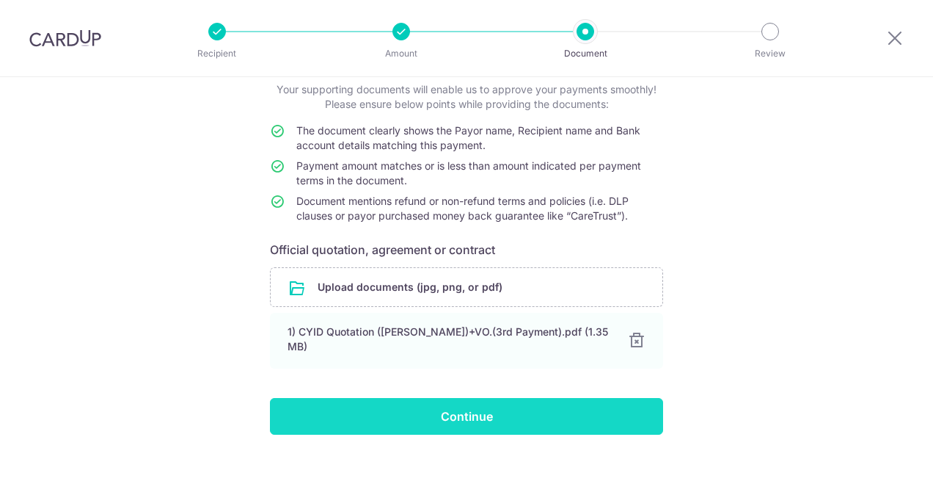
click at [491, 416] on input "Continue" at bounding box center [466, 416] width 393 height 37
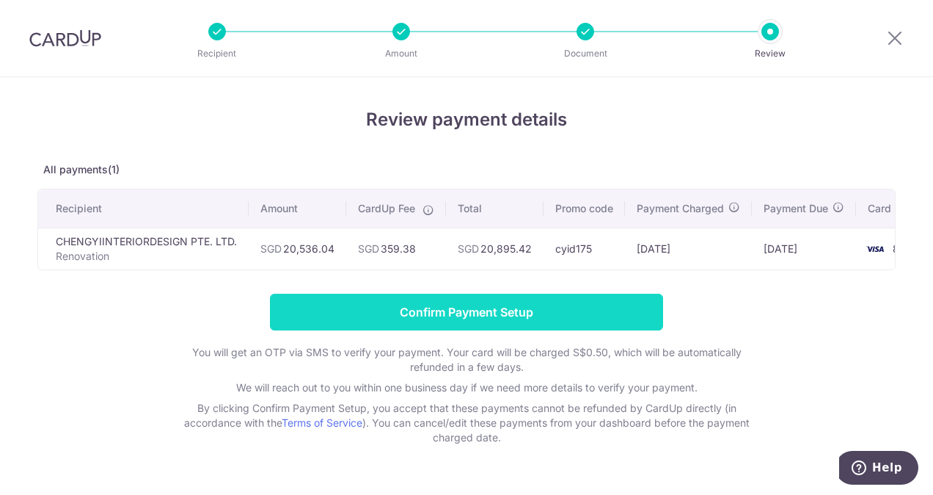
click at [500, 317] on input "Confirm Payment Setup" at bounding box center [466, 312] width 393 height 37
